Goal: Transaction & Acquisition: Purchase product/service

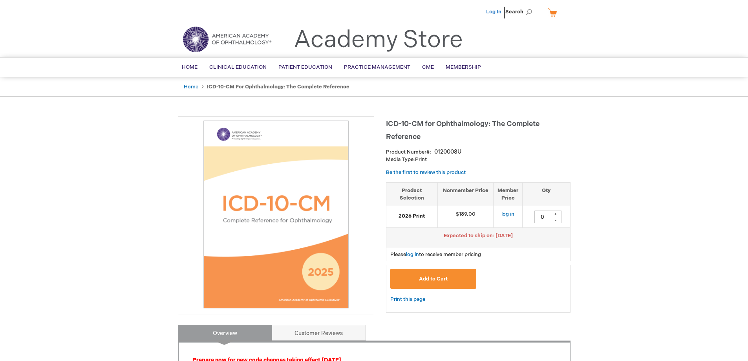
click at [368, 11] on link "Log In" at bounding box center [493, 12] width 15 height 6
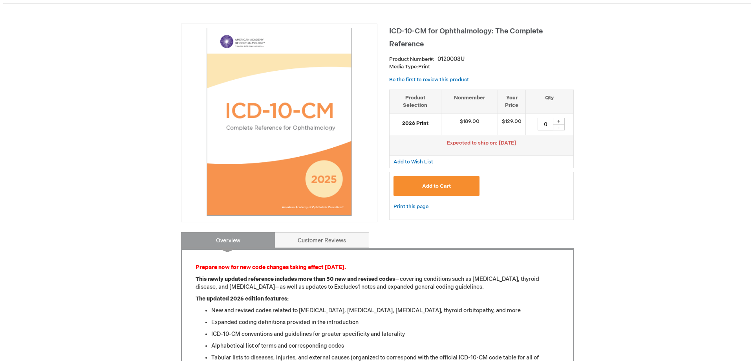
scroll to position [79, 0]
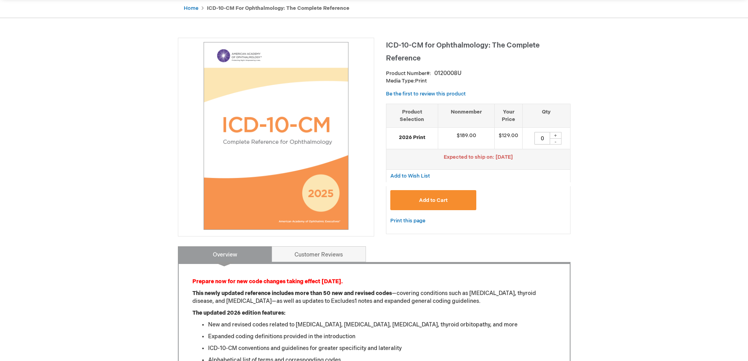
click at [442, 199] on span "Add to Cart" at bounding box center [433, 200] width 29 height 6
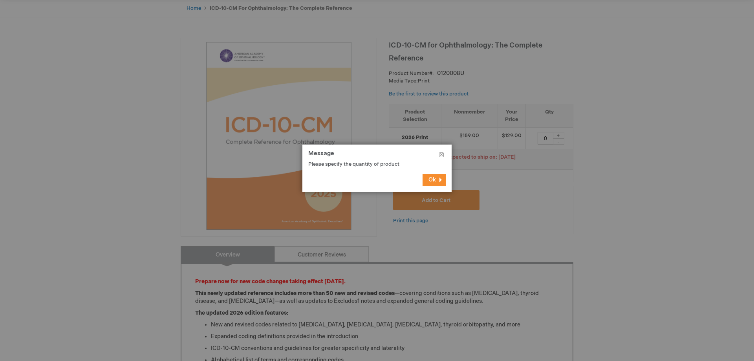
click at [430, 174] on button "Ok" at bounding box center [434, 180] width 23 height 12
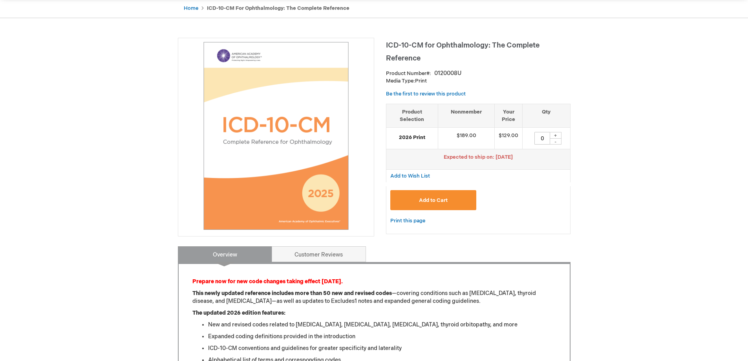
click at [558, 136] on div "+" at bounding box center [556, 135] width 12 height 7
type input "2"
click at [600, 190] on div "DeAnne Musser Log Out Search My Cart CLOSE RECENTLY ADDED ITEM(S) Close There a…" at bounding box center [374, 340] width 748 height 839
click at [426, 192] on button "Add to Cart" at bounding box center [433, 200] width 86 height 20
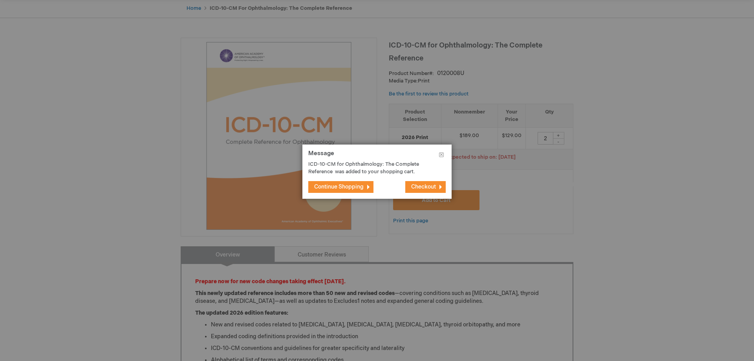
click at [422, 186] on span "Checkout" at bounding box center [423, 186] width 25 height 7
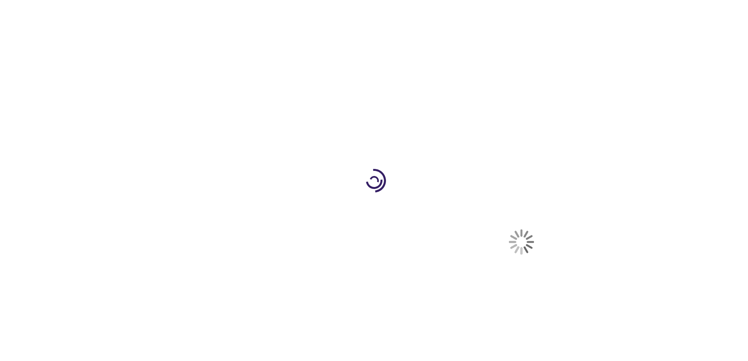
select select "US"
select select "33"
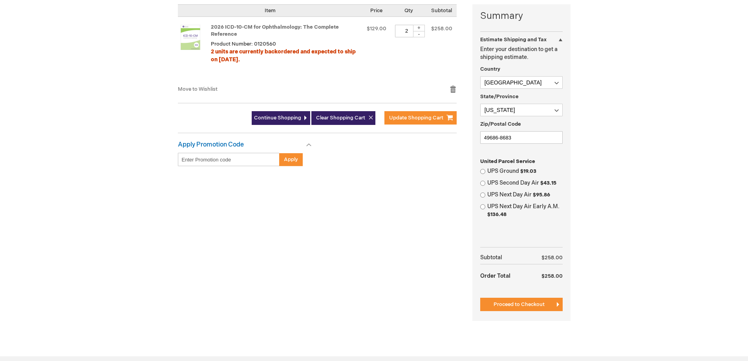
scroll to position [157, 0]
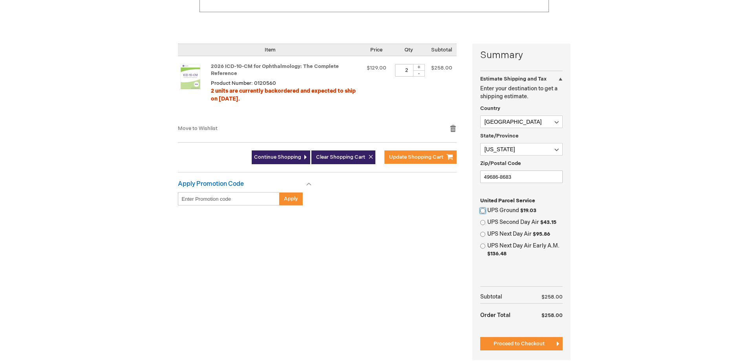
click at [483, 209] on input "UPS Ground $19.03" at bounding box center [482, 210] width 5 height 5
radio input "true"
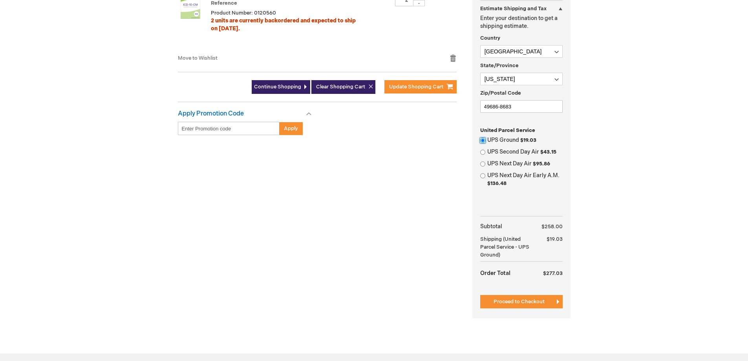
scroll to position [236, 0]
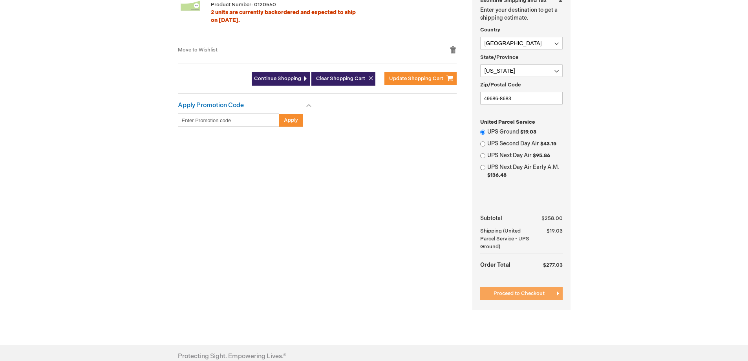
click at [520, 291] on span "Proceed to Checkout" at bounding box center [519, 293] width 51 height 6
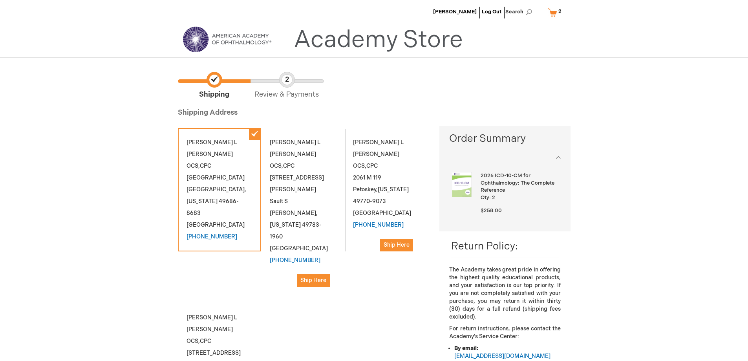
click at [319, 302] on div "DeAnne L Musser OCS,CPC 929 Business Park Dr Traverse City , Michigan 49686-868…" at bounding box center [303, 285] width 250 height 315
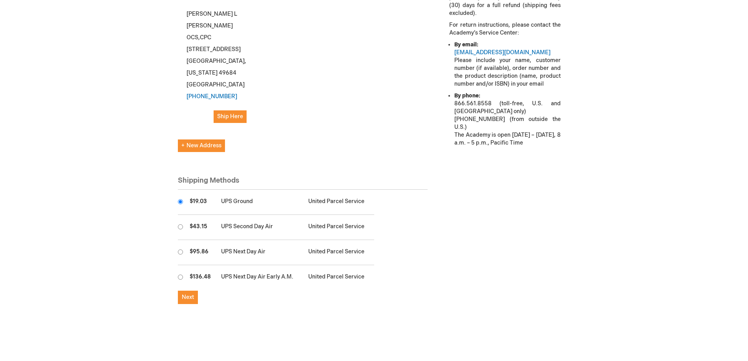
scroll to position [353, 0]
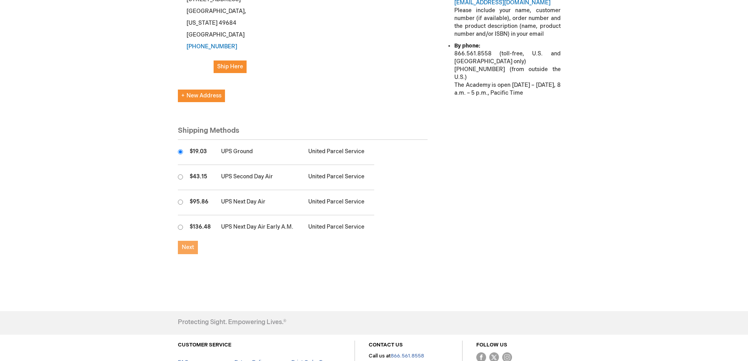
click at [187, 244] on span "Next" at bounding box center [188, 247] width 12 height 7
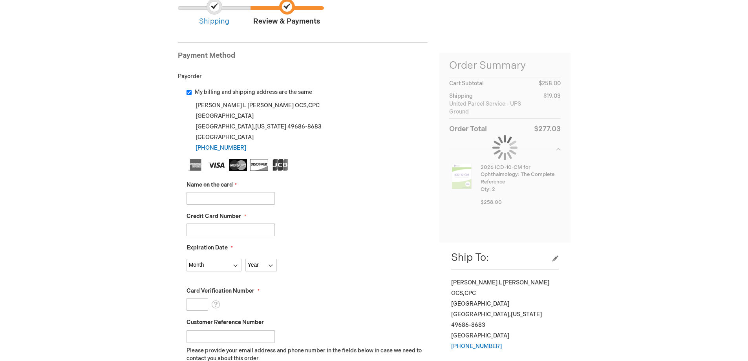
scroll to position [79, 0]
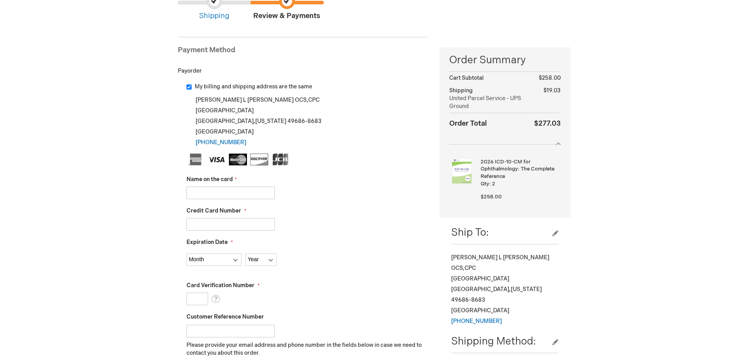
click at [222, 190] on input "Name on the card" at bounding box center [231, 193] width 88 height 13
type input "[PERSON_NAME]"
type input "4251240006143028"
click at [227, 257] on select "Month 01 - January 02 - February 03 - March 04 - April 05 - May 06 - June 07 - …" at bounding box center [214, 259] width 55 height 13
select select "6"
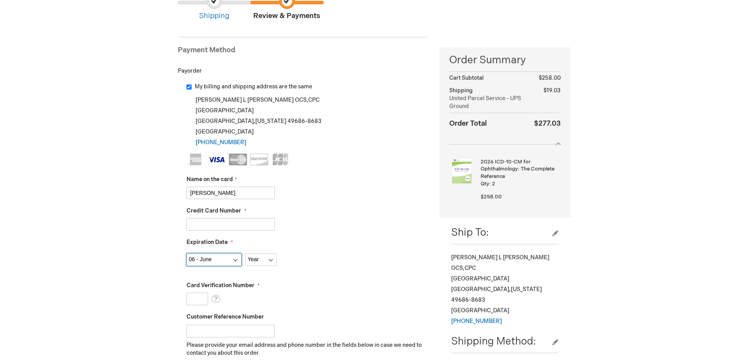
click at [187, 253] on select "Month 01 - January 02 - February 03 - March 04 - April 05 - May 06 - June 07 - …" at bounding box center [214, 259] width 55 height 13
click at [268, 262] on select "Year 2025 2026 2027 2028 2029 2030 2031 2032 2033 2034 2035" at bounding box center [260, 259] width 31 height 13
select select "2027"
click at [245, 253] on select "Year 2025 2026 2027 2028 2029 2030 2031 2032 2033 2034 2035" at bounding box center [260, 259] width 31 height 13
click at [200, 300] on input "Card Verification Number" at bounding box center [198, 299] width 22 height 13
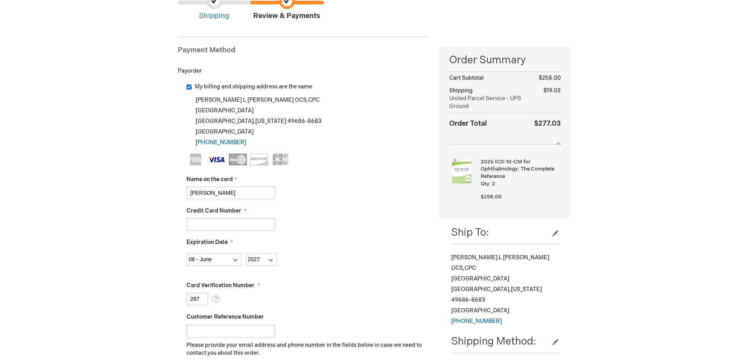
type input "287"
click at [300, 274] on fieldset "Name on the card DeAnne Musser Credit Card Number 4251240006143028 Expiration D…" at bounding box center [308, 293] width 242 height 278
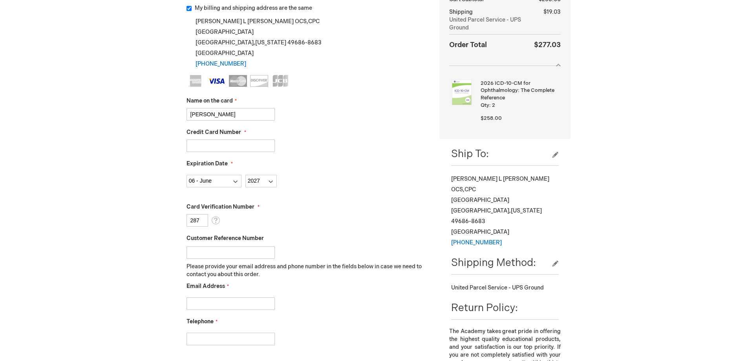
scroll to position [196, 0]
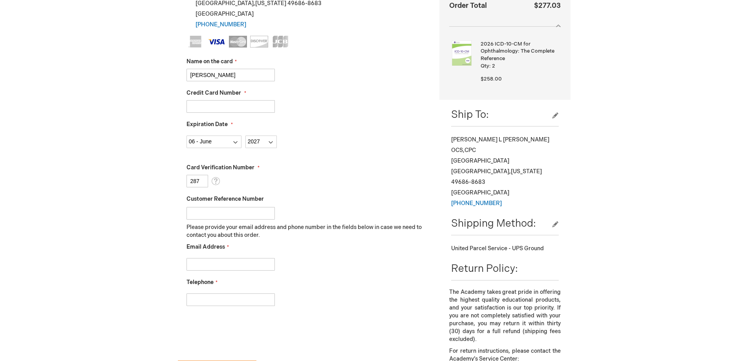
drag, startPoint x: 216, startPoint y: 266, endPoint x: 214, endPoint y: 262, distance: 4.6
click at [216, 266] on input "Email Address" at bounding box center [231, 264] width 88 height 13
type input "dmusser@gtoc.net"
type input "2319324336"
click at [356, 330] on div "My billing and shipping address are the same DeAnne L Musser OCS,CPC 929 Busine…" at bounding box center [303, 151] width 250 height 372
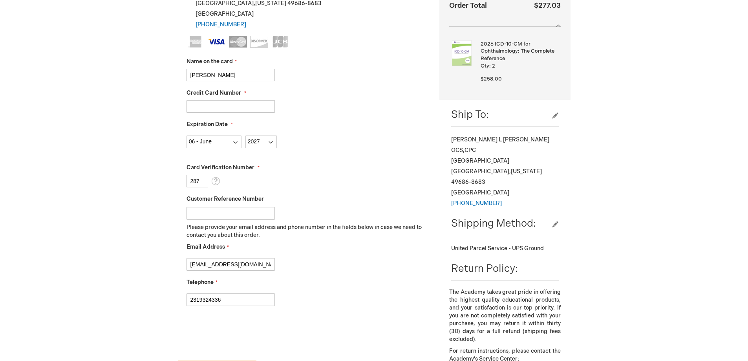
checkbox input "true"
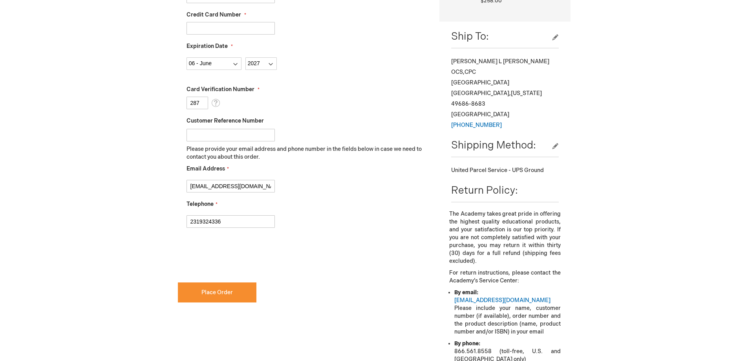
scroll to position [275, 0]
click at [218, 292] on span "Place Order" at bounding box center [216, 292] width 31 height 7
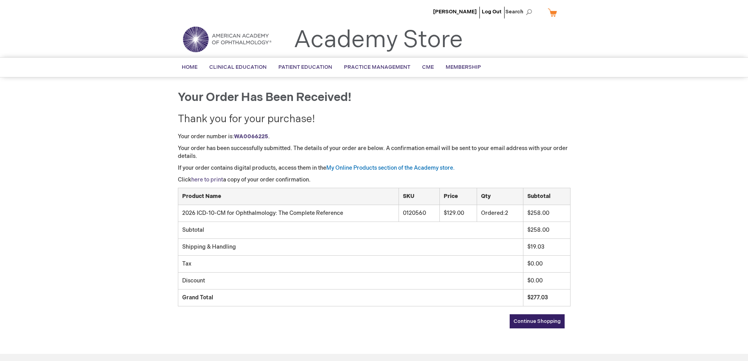
click at [213, 181] on link "here to print" at bounding box center [207, 179] width 32 height 7
click at [497, 12] on link "Log Out" at bounding box center [492, 12] width 20 height 6
